Goal: Task Accomplishment & Management: Manage account settings

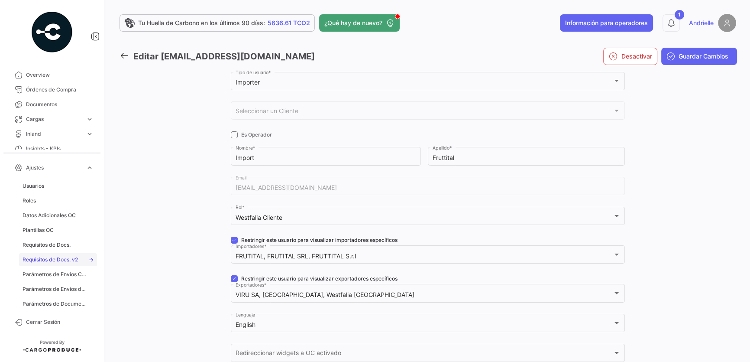
scroll to position [39, 0]
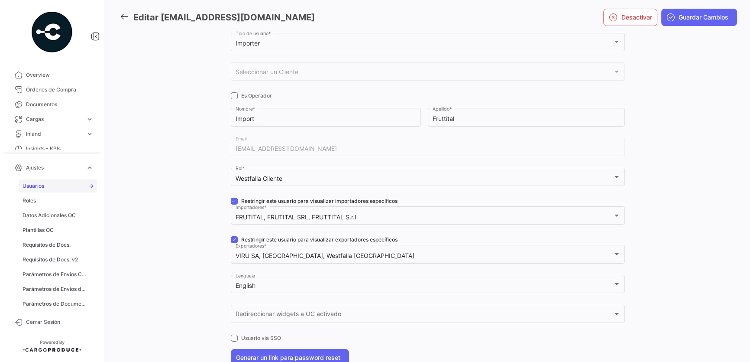
click at [48, 185] on link "Usuarios" at bounding box center [58, 185] width 78 height 13
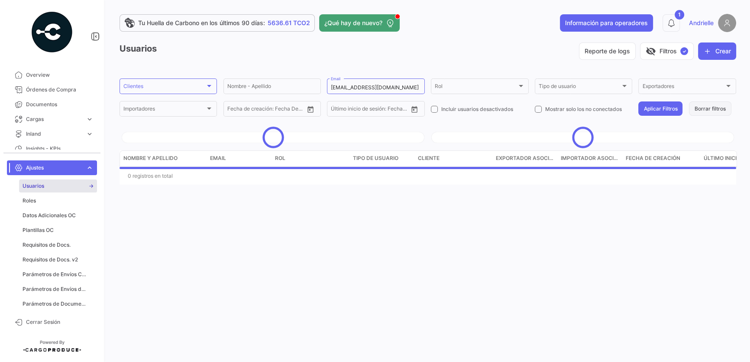
click at [720, 106] on button "Borrar filtros" at bounding box center [710, 108] width 42 height 14
click at [176, 87] on div "Clientes" at bounding box center [164, 87] width 82 height 6
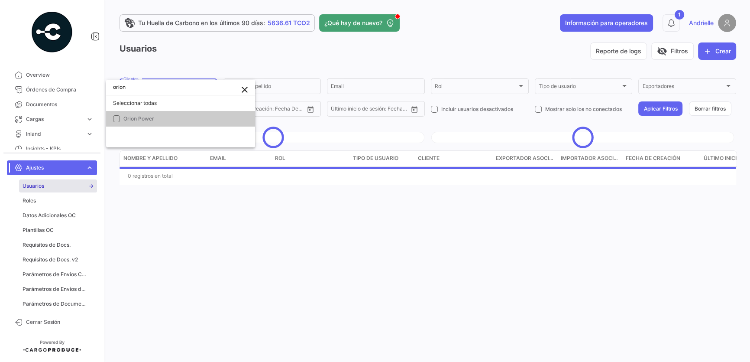
type input "orion"
click at [181, 121] on span "Orion Power" at bounding box center [183, 119] width 121 height 8
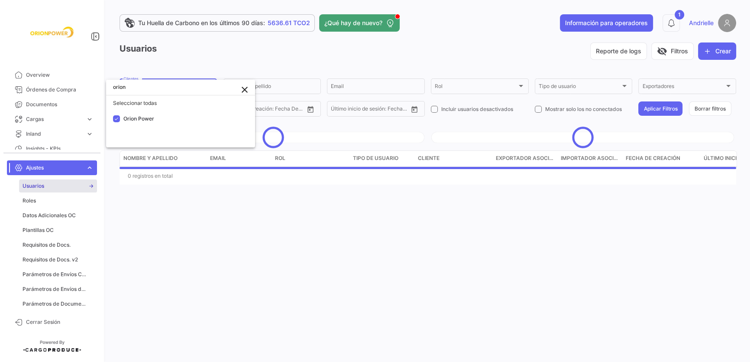
click at [380, 59] on div at bounding box center [375, 181] width 750 height 362
click at [647, 107] on button "Aplicar Filtros" at bounding box center [660, 108] width 44 height 14
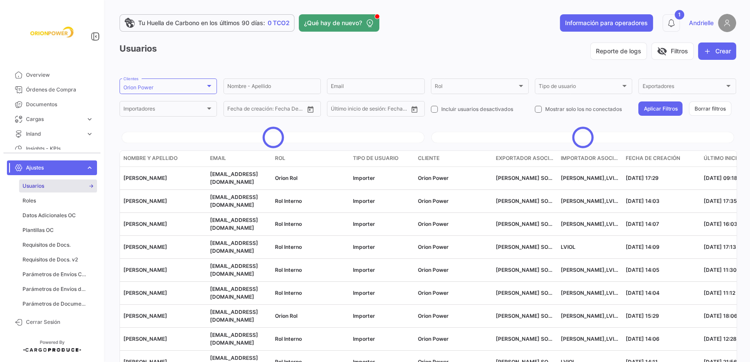
click at [327, 128] on div "Usuarios Reporte de logs visibility_off Filtros Crear Orion Power Clientes Nomb…" at bounding box center [428, 228] width 617 height 372
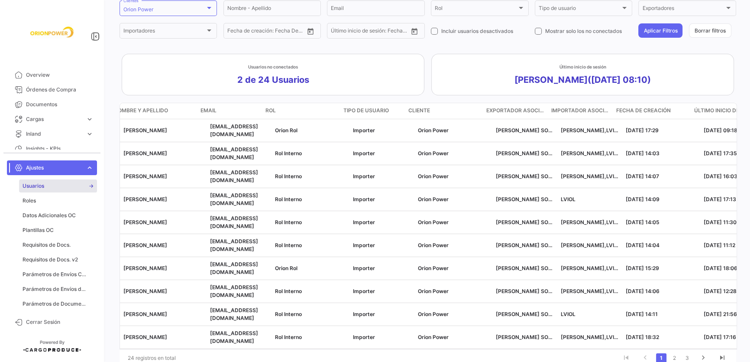
scroll to position [0, 110]
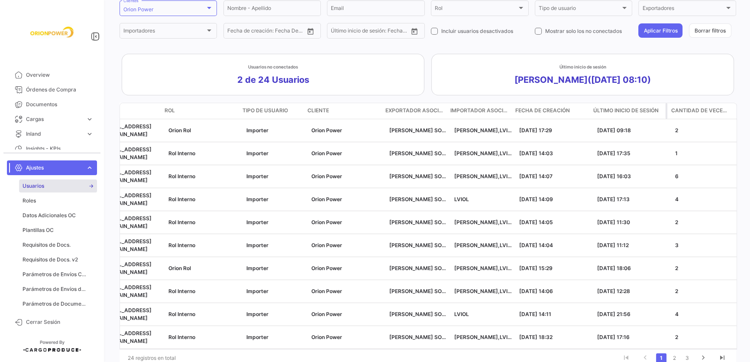
click at [629, 107] on span "Último inicio de sesión" at bounding box center [625, 111] width 65 height 8
click at [636, 110] on span "Último inicio de sesión" at bounding box center [625, 111] width 65 height 8
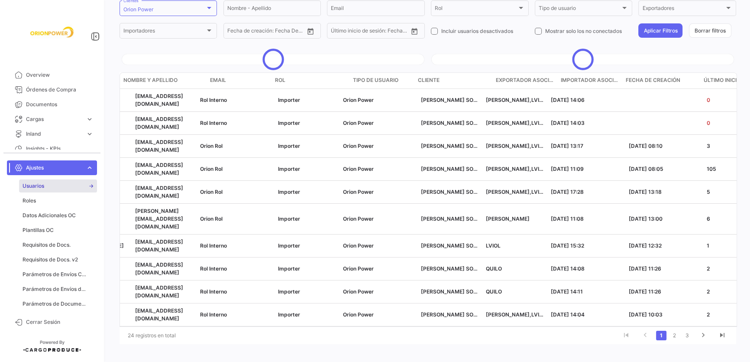
scroll to position [0, 0]
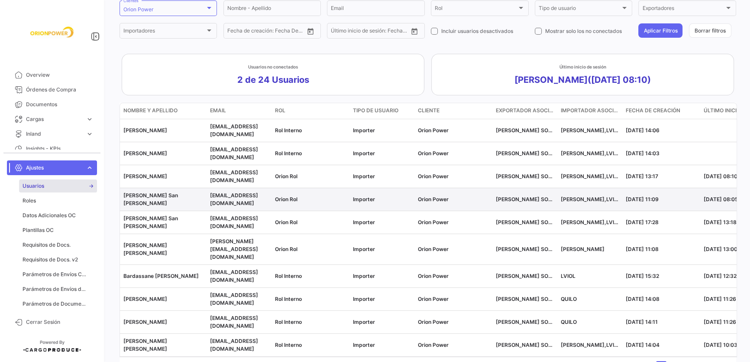
click at [194, 195] on div "[PERSON_NAME] San [PERSON_NAME]" at bounding box center [163, 199] width 80 height 16
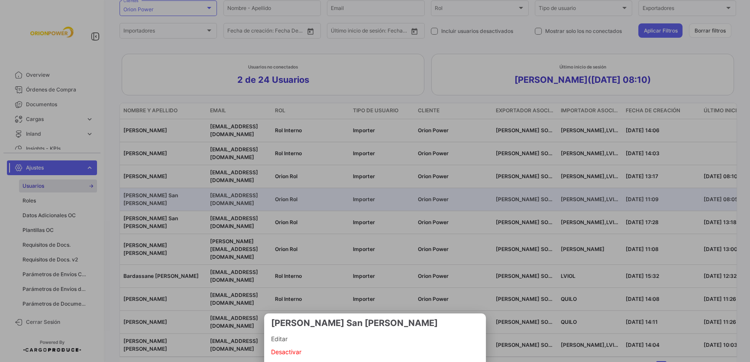
click at [293, 338] on span "Editar" at bounding box center [375, 339] width 208 height 10
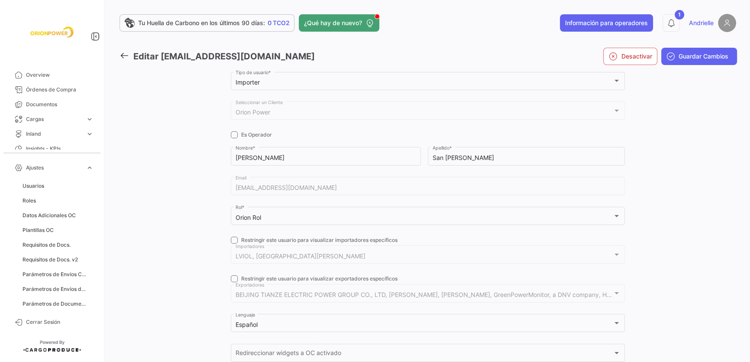
checkbox input "true"
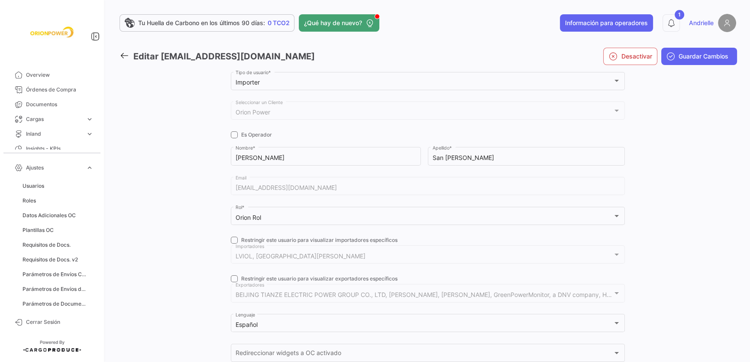
checkbox input "true"
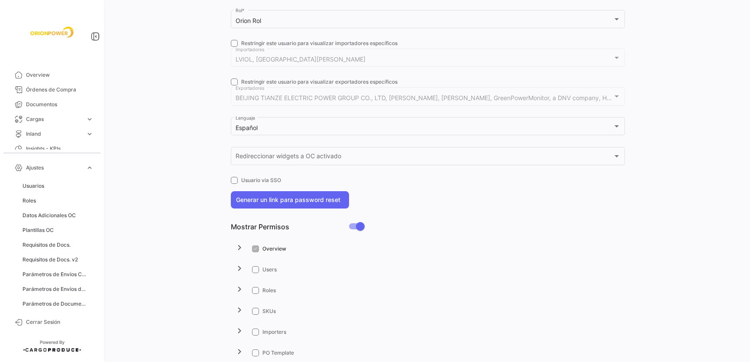
click at [360, 225] on span at bounding box center [360, 226] width 9 height 9
click at [353, 229] on input "checkbox" at bounding box center [353, 229] width 0 height 0
checkbox input "false"
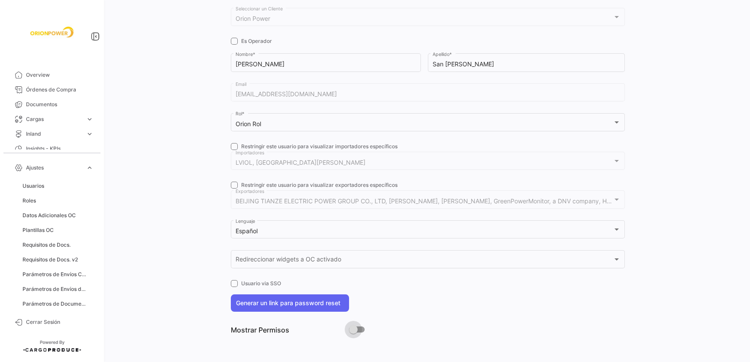
scroll to position [91, 0]
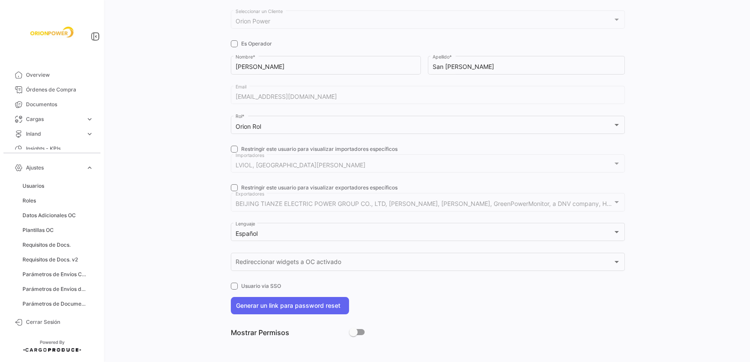
click at [233, 185] on span at bounding box center [234, 187] width 7 height 7
click at [234, 191] on input "Restringir este usuario para visualizar exportadores específicos" at bounding box center [234, 191] width 0 height 0
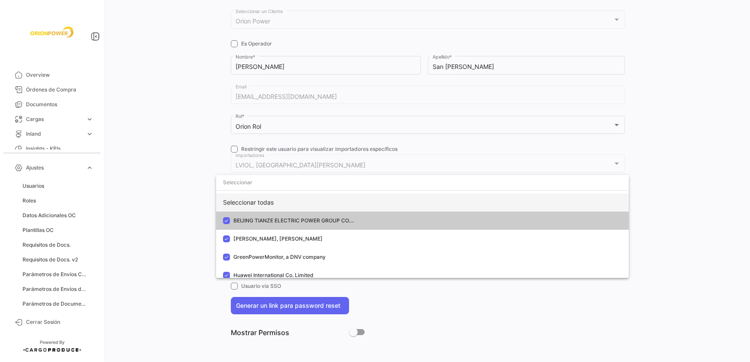
click at [277, 201] on div "Seleccionar todas" at bounding box center [422, 202] width 413 height 18
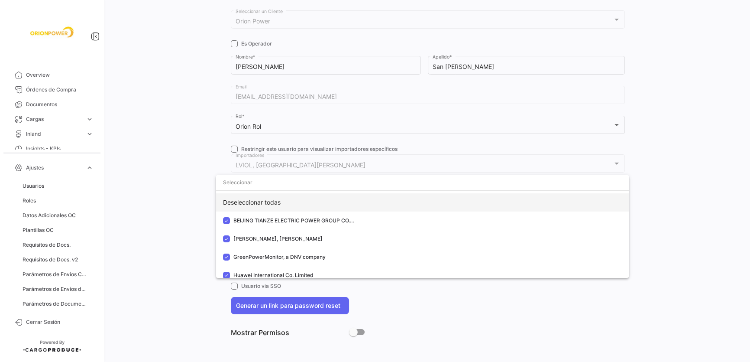
click at [276, 201] on div "Deseleccionar todas" at bounding box center [422, 202] width 413 height 18
click at [276, 201] on div "Seleccionar todas" at bounding box center [422, 202] width 413 height 18
click at [169, 203] on div at bounding box center [375, 181] width 750 height 362
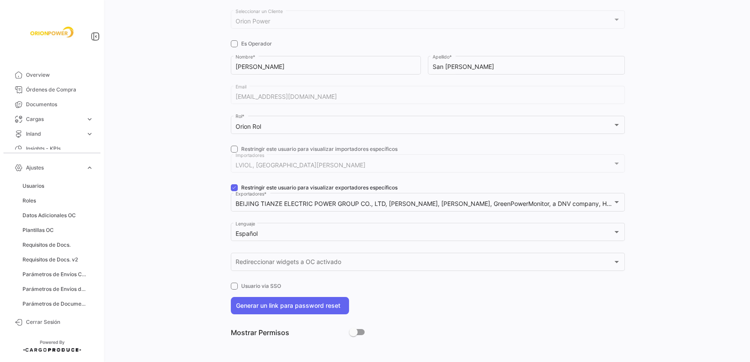
click at [234, 184] on span at bounding box center [234, 187] width 7 height 7
click at [234, 191] on input "Restringir este usuario para visualizar exportadores específicos" at bounding box center [234, 191] width 0 height 0
checkbox input "false"
click at [234, 150] on span at bounding box center [234, 149] width 7 height 7
click at [234, 152] on input "Restringir este usuario para visualizar importadores específicos" at bounding box center [234, 152] width 0 height 0
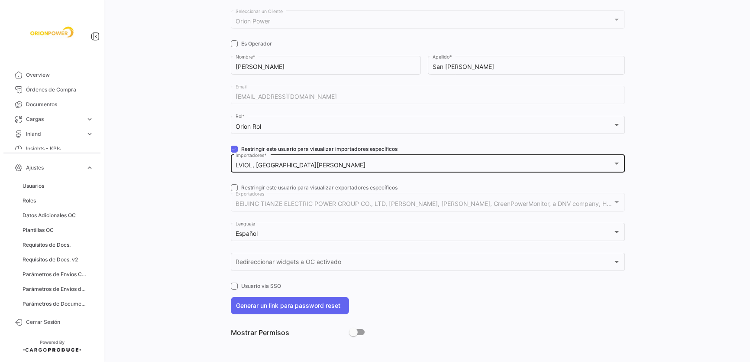
click at [273, 163] on mat-select-trigger "LVIOL, [GEOGRAPHIC_DATA][PERSON_NAME]" at bounding box center [301, 164] width 130 height 7
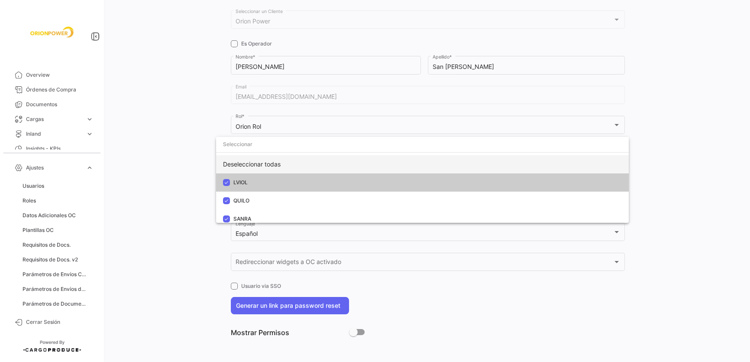
click at [271, 164] on div "Deseleccionar todas" at bounding box center [422, 164] width 413 height 18
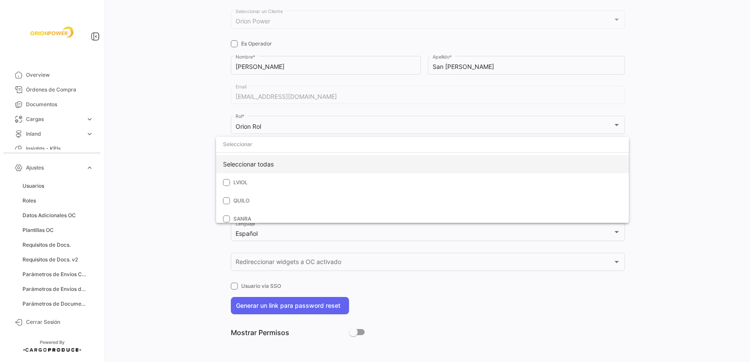
click at [271, 164] on div "Seleccionar todas" at bounding box center [422, 164] width 413 height 18
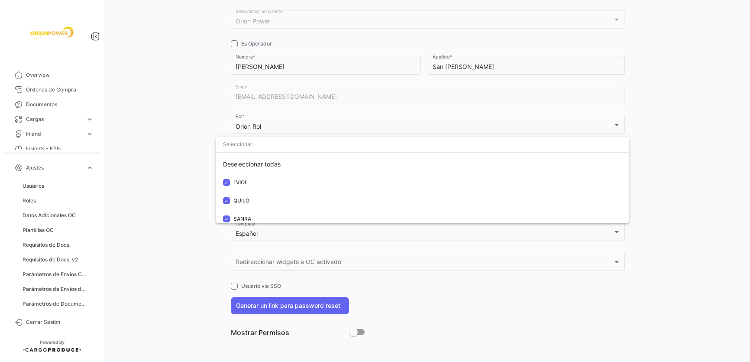
click at [149, 177] on div at bounding box center [375, 181] width 750 height 362
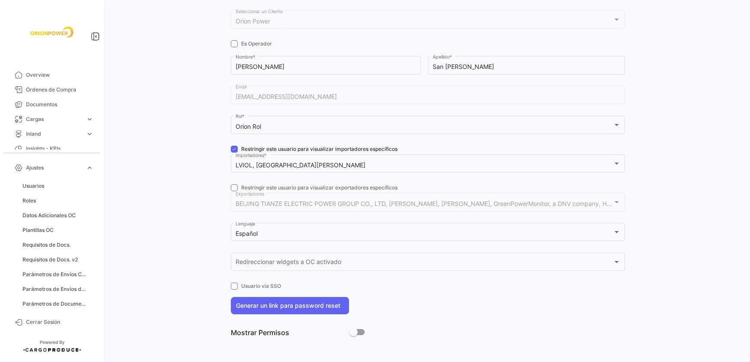
click at [233, 147] on span at bounding box center [234, 149] width 7 height 7
click at [234, 152] on input "Restringir este usuario para visualizar importadores específicos" at bounding box center [234, 152] width 0 height 0
checkbox input "false"
click at [194, 191] on div at bounding box center [188, 161] width 84 height 364
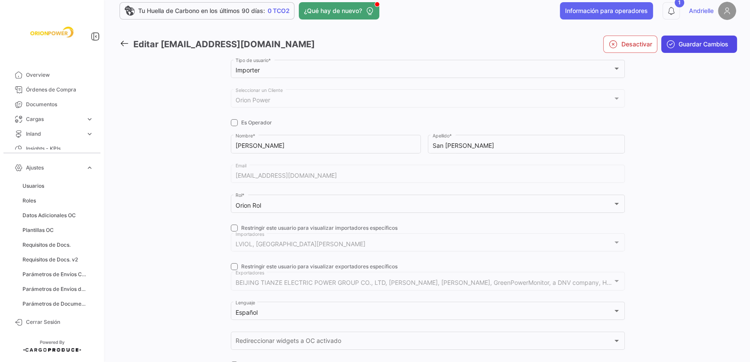
click at [703, 43] on span "Guardar Cambios" at bounding box center [704, 44] width 50 height 9
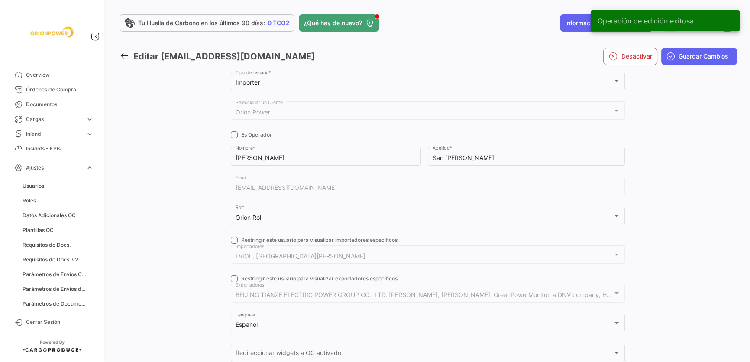
click at [166, 211] on div at bounding box center [188, 252] width 84 height 364
